Goal: Transaction & Acquisition: Obtain resource

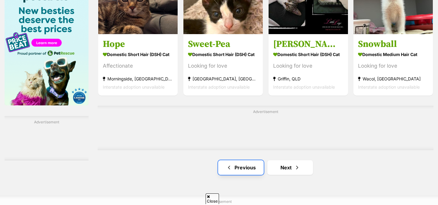
click at [230, 167] on span "Previous page" at bounding box center [229, 167] width 6 height 7
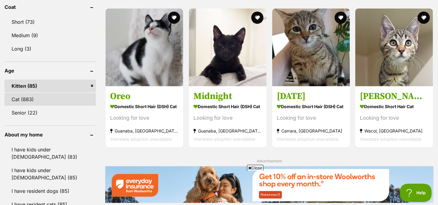
scroll to position [572, 0]
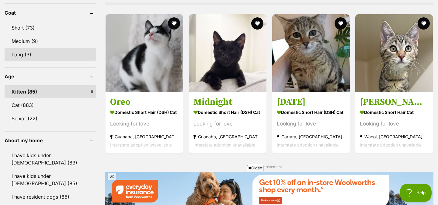
click at [20, 57] on link "Long (3)" at bounding box center [50, 54] width 91 height 13
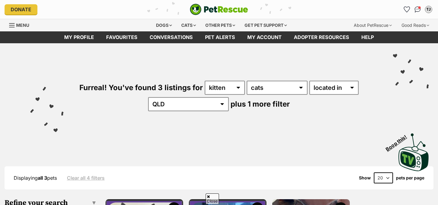
scroll to position [178, 0]
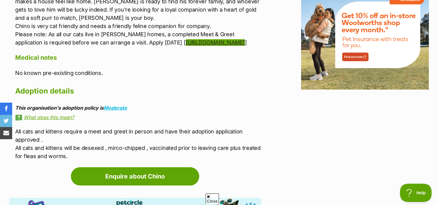
click at [186, 46] on link "https://www.bestfriendsfelines.com/forms/meetngreet-form/" at bounding box center [215, 42] width 59 height 6
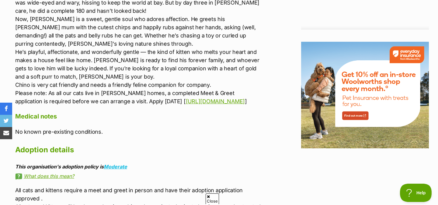
scroll to position [694, 0]
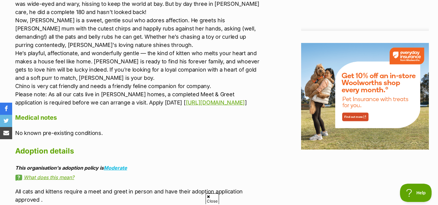
click at [114, 89] on p "ABOUT Chino is a gorgeous, round ball of fluff who has come a long way from a l…" at bounding box center [138, 40] width 246 height 131
click at [130, 98] on p "ABOUT Chino is a gorgeous, round ball of fluff who has come a long way from a l…" at bounding box center [138, 40] width 246 height 131
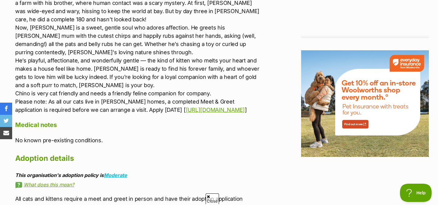
scroll to position [685, 0]
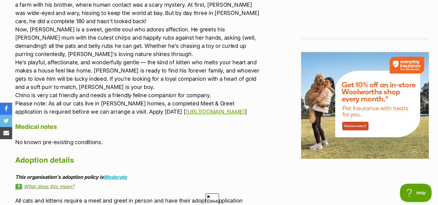
click at [117, 54] on p "ABOUT Chino is a gorgeous, round ball of fluff who has come a long way from a l…" at bounding box center [138, 49] width 246 height 131
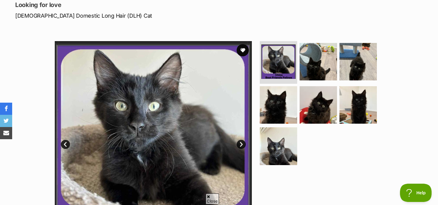
scroll to position [90, 0]
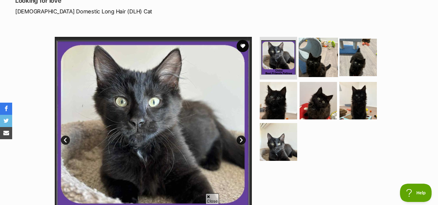
click at [312, 62] on img at bounding box center [318, 57] width 39 height 39
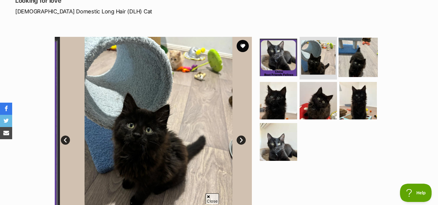
click at [364, 57] on img at bounding box center [358, 57] width 39 height 39
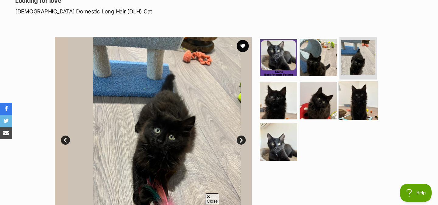
click at [360, 108] on img at bounding box center [358, 100] width 39 height 39
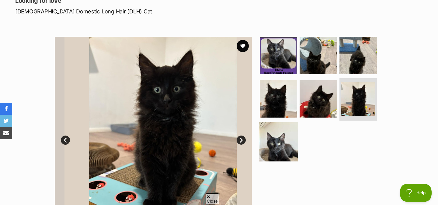
click at [277, 136] on img at bounding box center [278, 141] width 39 height 39
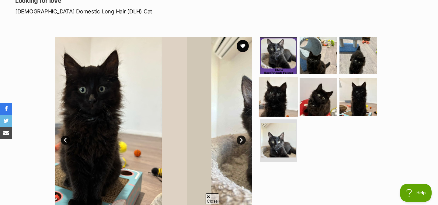
click at [277, 101] on img at bounding box center [278, 96] width 39 height 39
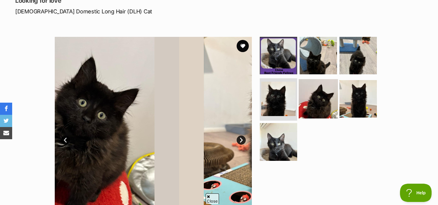
click at [324, 101] on img at bounding box center [318, 98] width 39 height 39
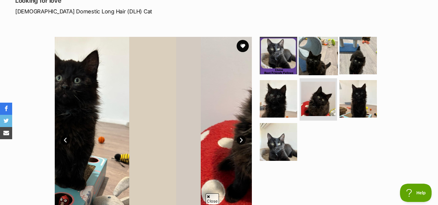
click at [320, 56] on img at bounding box center [318, 55] width 39 height 39
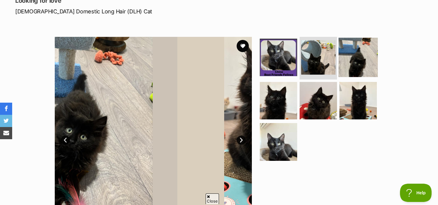
click at [350, 56] on img at bounding box center [358, 57] width 39 height 39
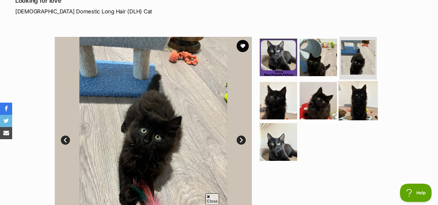
click at [356, 90] on img at bounding box center [358, 100] width 39 height 39
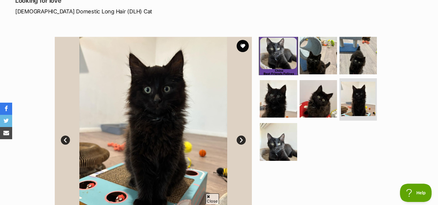
click at [296, 56] on img at bounding box center [278, 55] width 39 height 39
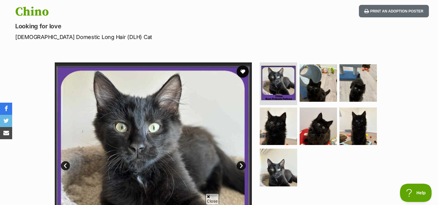
scroll to position [75, 0]
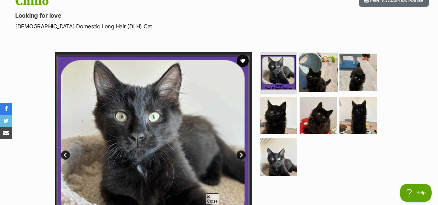
click at [315, 72] on img at bounding box center [318, 72] width 39 height 39
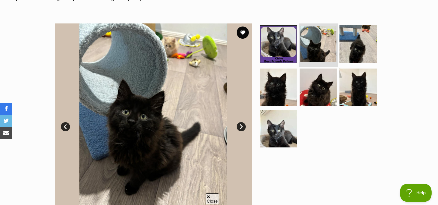
scroll to position [111, 0]
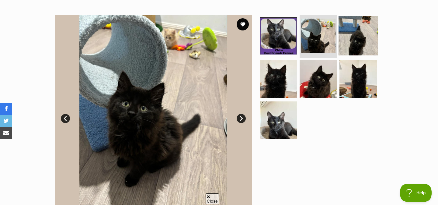
click at [361, 41] on img at bounding box center [358, 35] width 39 height 39
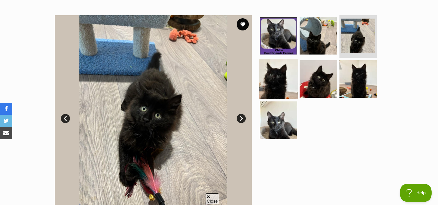
click at [276, 88] on img at bounding box center [278, 78] width 39 height 39
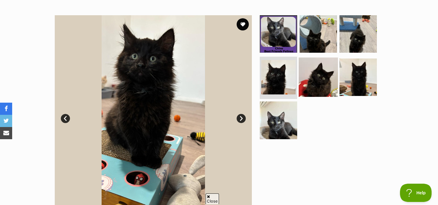
click at [312, 83] on img at bounding box center [318, 76] width 39 height 39
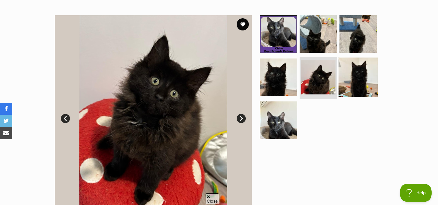
click at [362, 78] on img at bounding box center [358, 76] width 39 height 39
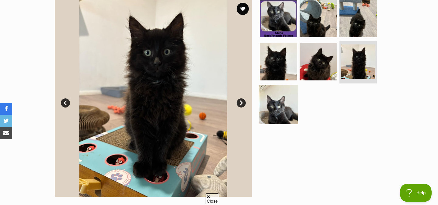
scroll to position [138, 0]
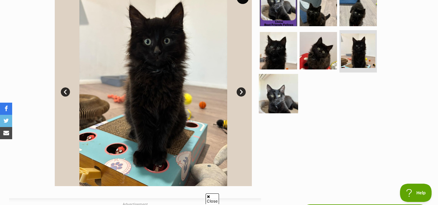
click at [279, 91] on img at bounding box center [278, 93] width 39 height 39
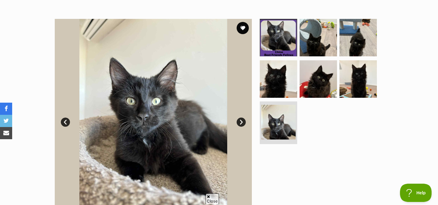
scroll to position [107, 0]
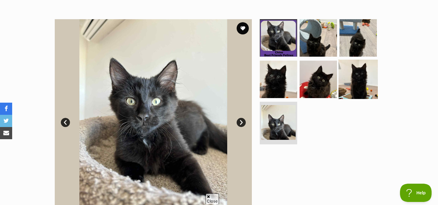
click at [365, 88] on img at bounding box center [358, 78] width 39 height 39
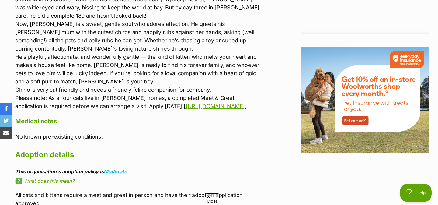
scroll to position [685, 0]
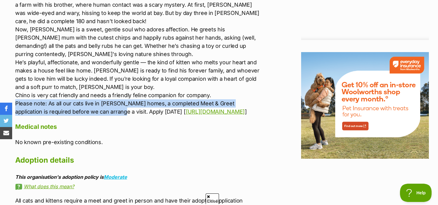
drag, startPoint x: 17, startPoint y: 103, endPoint x: 85, endPoint y: 109, distance: 68.7
click at [85, 109] on p "ABOUT Chino is a gorgeous, round ball of fluff who has come a long way from a l…" at bounding box center [138, 49] width 246 height 131
click at [77, 106] on p "ABOUT Chino is a gorgeous, round ball of fluff who has come a long way from a l…" at bounding box center [138, 49] width 246 height 131
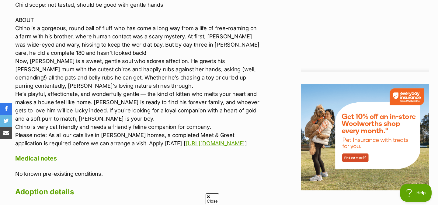
scroll to position [640, 0]
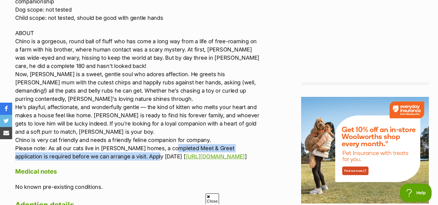
drag, startPoint x: 167, startPoint y: 147, endPoint x: 201, endPoint y: 152, distance: 34.6
click at [201, 152] on p "ABOUT Chino is a gorgeous, round ball of fluff who has come a long way from a l…" at bounding box center [138, 94] width 246 height 131
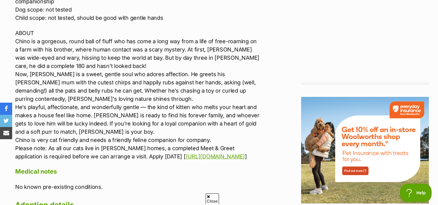
click at [81, 127] on p "ABOUT Chino is a gorgeous, round ball of fluff who has come a long way from a l…" at bounding box center [138, 94] width 246 height 131
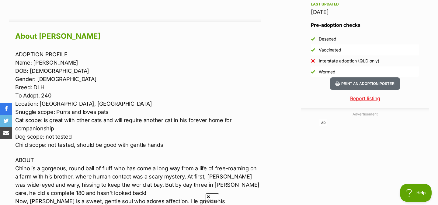
scroll to position [515, 0]
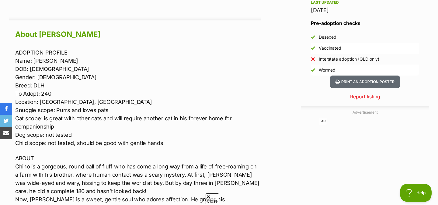
click at [39, 67] on p "ADOPTION PROFILE Name: Chino DOB: 8/4/2025 Gender: Male Breed: DLH To Adopt: 24…" at bounding box center [138, 97] width 246 height 99
click at [50, 69] on p "ADOPTION PROFILE Name: Chino DOB: 8/4/2025 Gender: Male Breed: DLH To Adopt: 24…" at bounding box center [138, 97] width 246 height 99
click at [61, 69] on p "ADOPTION PROFILE Name: Chino DOB: 8/4/2025 Gender: Male Breed: DLH To Adopt: 24…" at bounding box center [138, 97] width 246 height 99
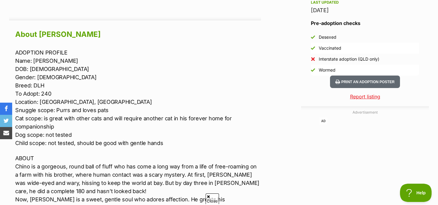
click at [55, 69] on p "ADOPTION PROFILE Name: Chino DOB: 8/4/2025 Gender: Male Breed: DLH To Adopt: 24…" at bounding box center [138, 97] width 246 height 99
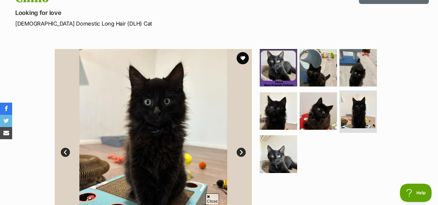
scroll to position [0, 0]
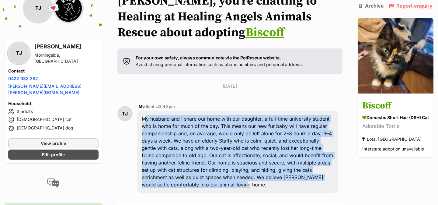
drag, startPoint x: 142, startPoint y: 119, endPoint x: 254, endPoint y: 182, distance: 128.7
click at [254, 182] on div "My husband and I share our home with our daughter, a full-time university stude…" at bounding box center [237, 151] width 201 height 82
copy div "My husband and I share our home with our daughter, a full-time university stude…"
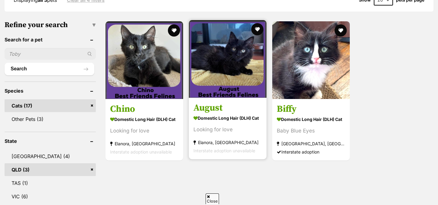
click at [231, 117] on strong "Domestic Long Hair (DLH) Cat" at bounding box center [227, 117] width 68 height 9
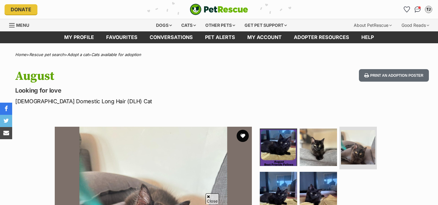
click at [329, 172] on img at bounding box center [318, 190] width 37 height 37
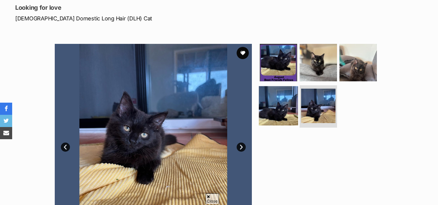
click at [277, 105] on img at bounding box center [278, 105] width 39 height 39
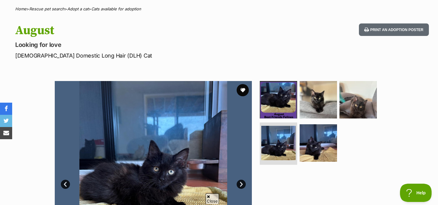
scroll to position [53, 0]
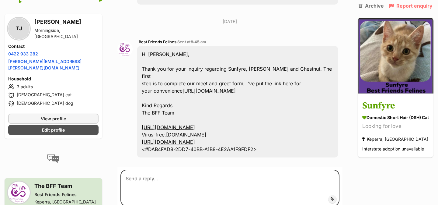
scroll to position [248, 0]
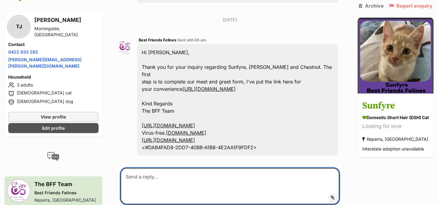
click at [145, 180] on textarea at bounding box center [229, 186] width 219 height 37
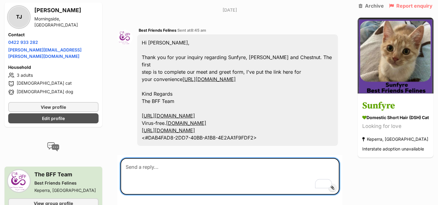
scroll to position [262, 0]
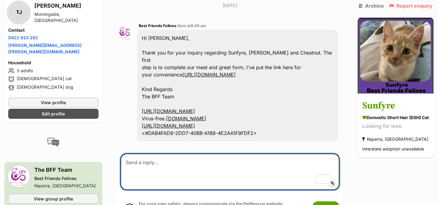
click at [149, 173] on textarea "To enrich screen reader interactions, please activate Accessibility in Grammarl…" at bounding box center [229, 171] width 219 height 37
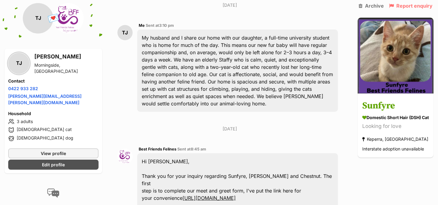
scroll to position [79, 0]
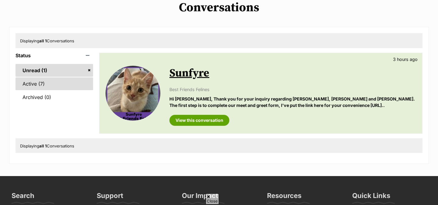
click at [47, 83] on link "Active (7)" at bounding box center [55, 83] width 78 height 13
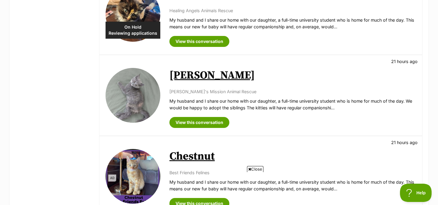
scroll to position [341, 0]
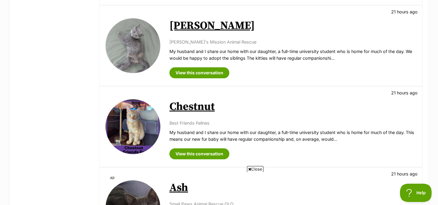
click at [190, 106] on link "Chestnut" at bounding box center [191, 107] width 45 height 14
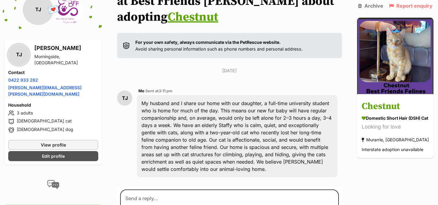
scroll to position [73, 0]
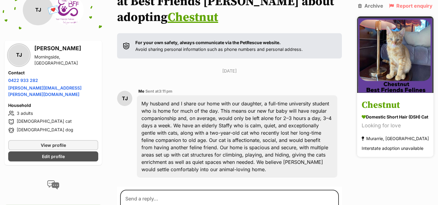
click at [386, 119] on div "Domestic Short Hair (DSH) Cat" at bounding box center [395, 117] width 67 height 6
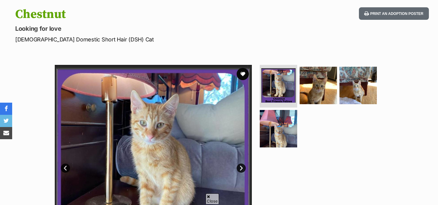
scroll to position [62, 0]
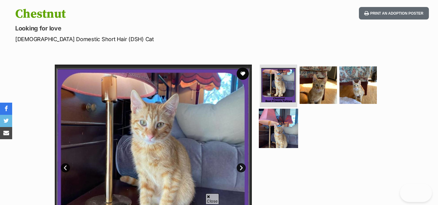
click at [280, 124] on img at bounding box center [278, 127] width 39 height 39
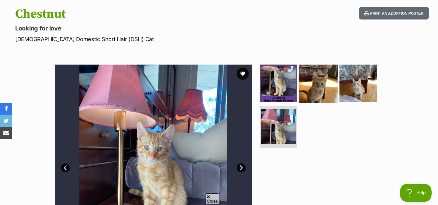
click at [322, 74] on img at bounding box center [318, 83] width 39 height 39
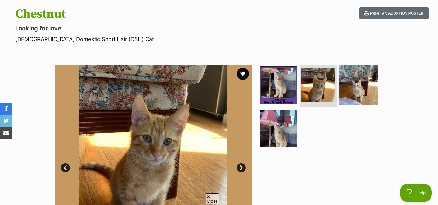
click at [355, 87] on img at bounding box center [358, 84] width 39 height 39
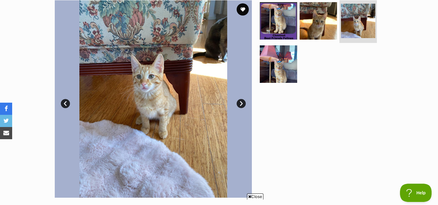
scroll to position [126, 0]
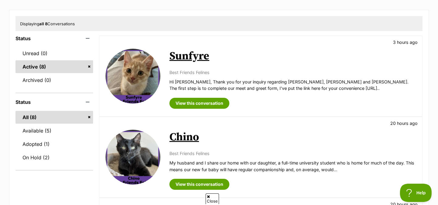
scroll to position [67, 0]
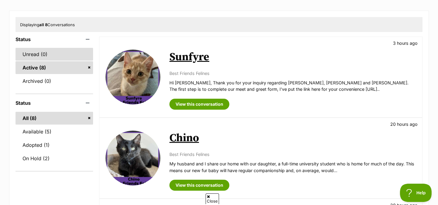
click at [53, 56] on link "Unread (0)" at bounding box center [55, 54] width 78 height 13
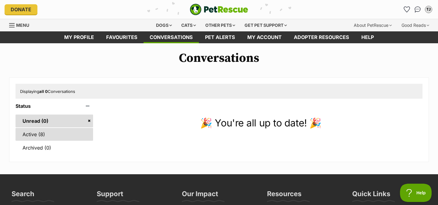
click at [42, 137] on link "Active (8)" at bounding box center [55, 134] width 78 height 13
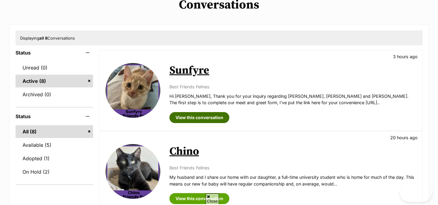
click at [200, 120] on link "View this conversation" at bounding box center [199, 117] width 60 height 11
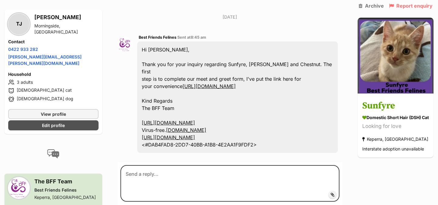
scroll to position [242, 0]
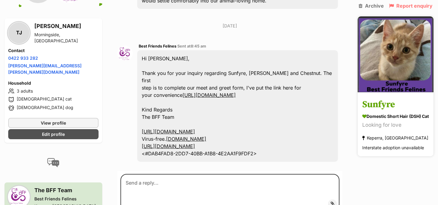
click at [371, 107] on h3 "Sunfyre" at bounding box center [395, 105] width 67 height 14
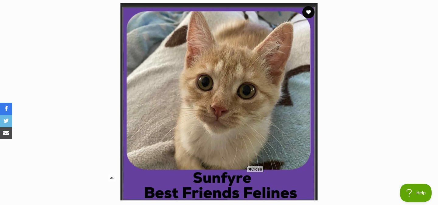
scroll to position [84, 0]
